Goal: Information Seeking & Learning: Learn about a topic

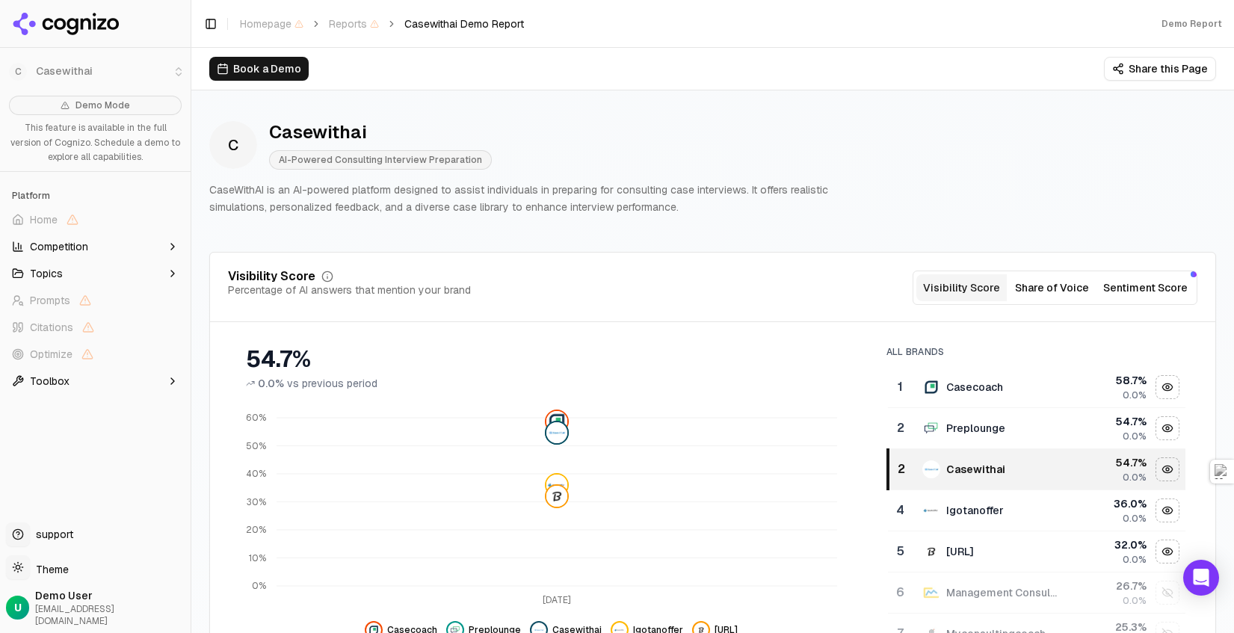
click at [58, 241] on span "Competition" at bounding box center [59, 246] width 58 height 15
click at [415, 124] on div "Casewithai" at bounding box center [380, 132] width 223 height 24
click at [45, 69] on li "C Casewithai" at bounding box center [95, 72] width 191 height 36
click at [181, 64] on li "C Casewithai" at bounding box center [95, 72] width 191 height 36
click at [179, 67] on li "C Casewithai" at bounding box center [95, 72] width 191 height 36
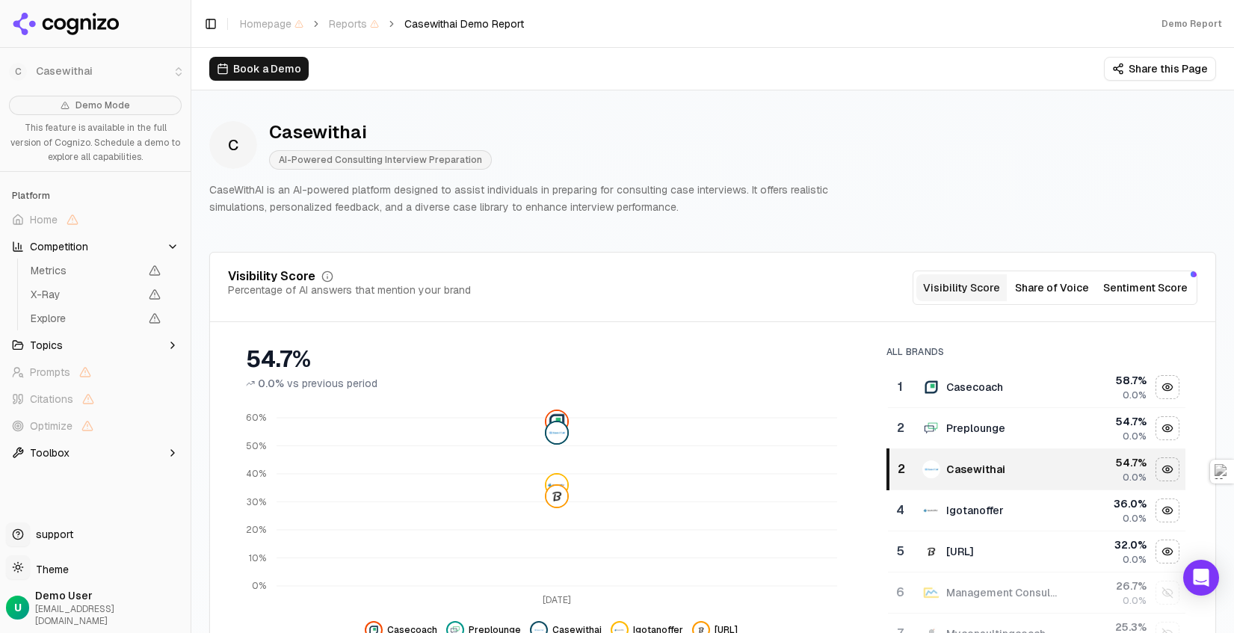
click at [883, 294] on button "Sentiment Score" at bounding box center [1145, 287] width 96 height 27
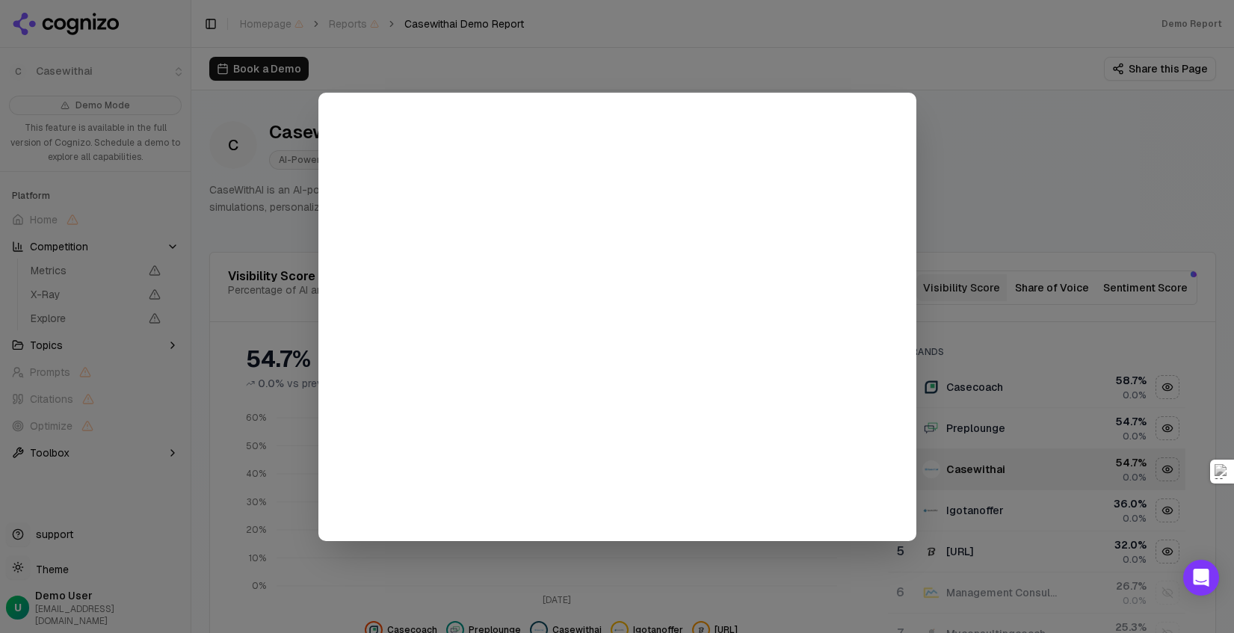
click at [883, 123] on div at bounding box center [617, 316] width 1234 height 633
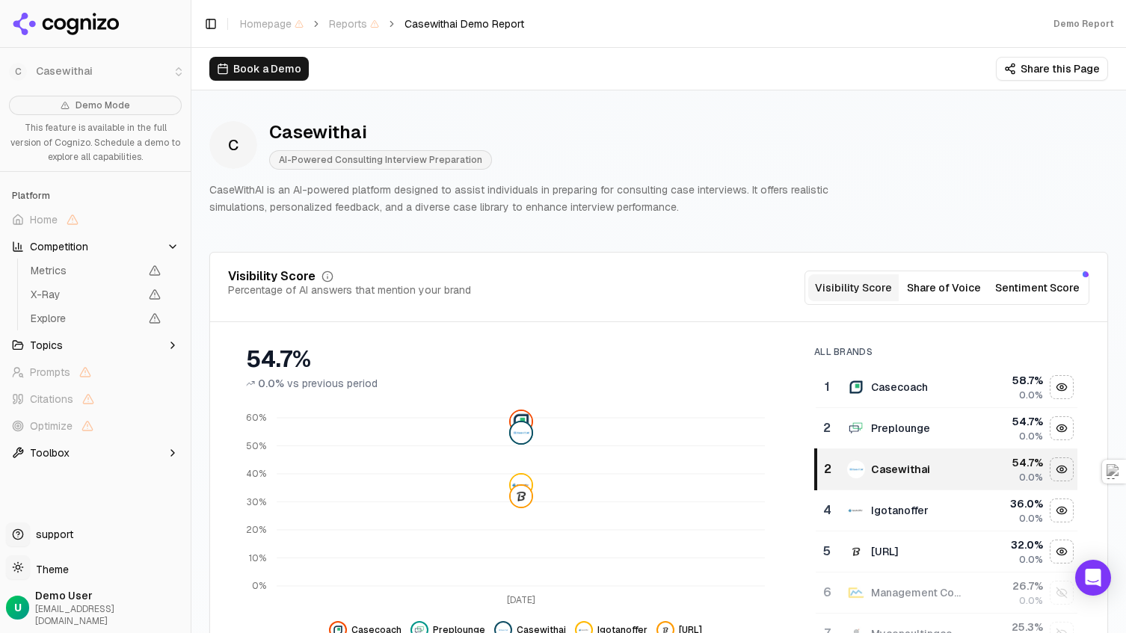
click at [46, 70] on li "C Casewithai" at bounding box center [95, 72] width 191 height 36
click at [110, 71] on li "C Casewithai" at bounding box center [95, 72] width 191 height 36
click at [75, 28] on icon at bounding box center [66, 24] width 108 height 22
click at [398, 158] on span "AI-Powered Consulting Interview Preparation" at bounding box center [380, 159] width 223 height 19
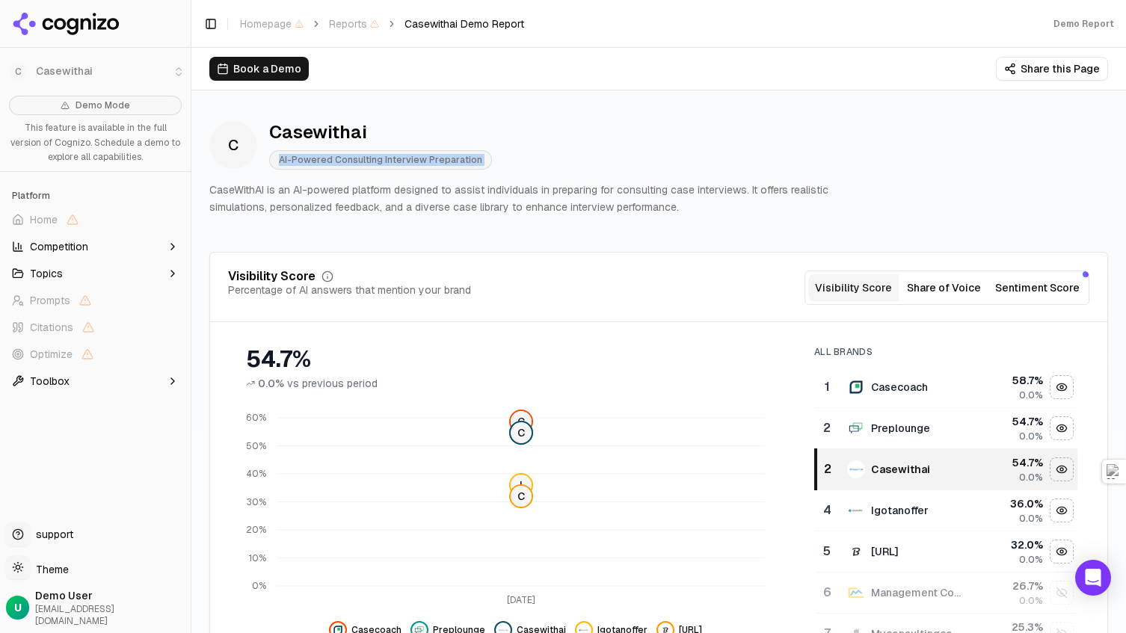
click at [398, 158] on span "AI-Powered Consulting Interview Preparation" at bounding box center [380, 159] width 223 height 19
click at [118, 264] on button "Topics" at bounding box center [95, 274] width 179 height 24
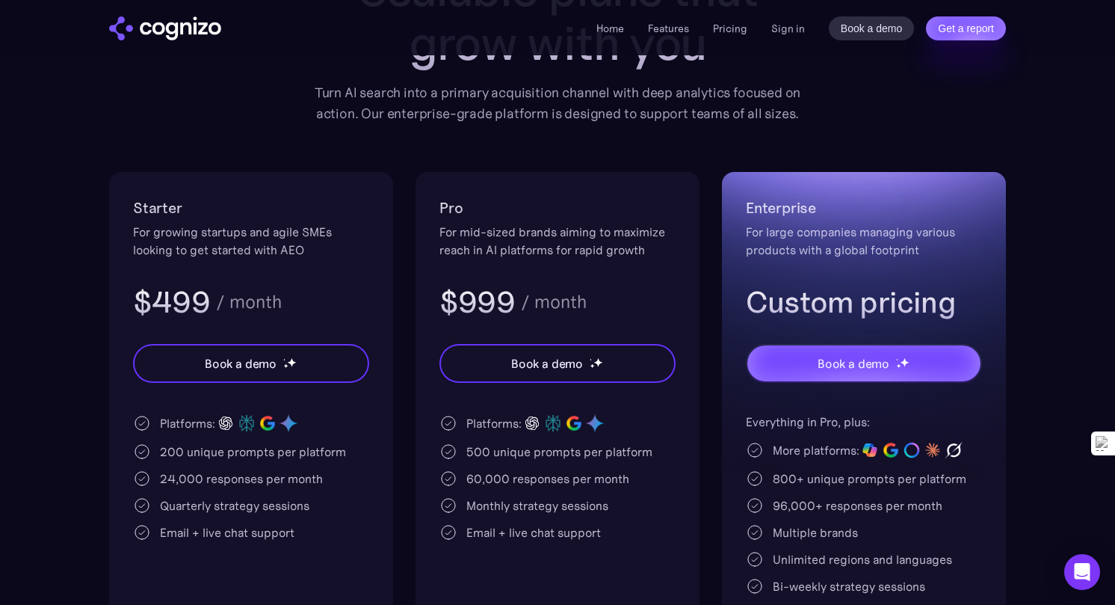
scroll to position [366, 0]
